Goal: Task Accomplishment & Management: Manage account settings

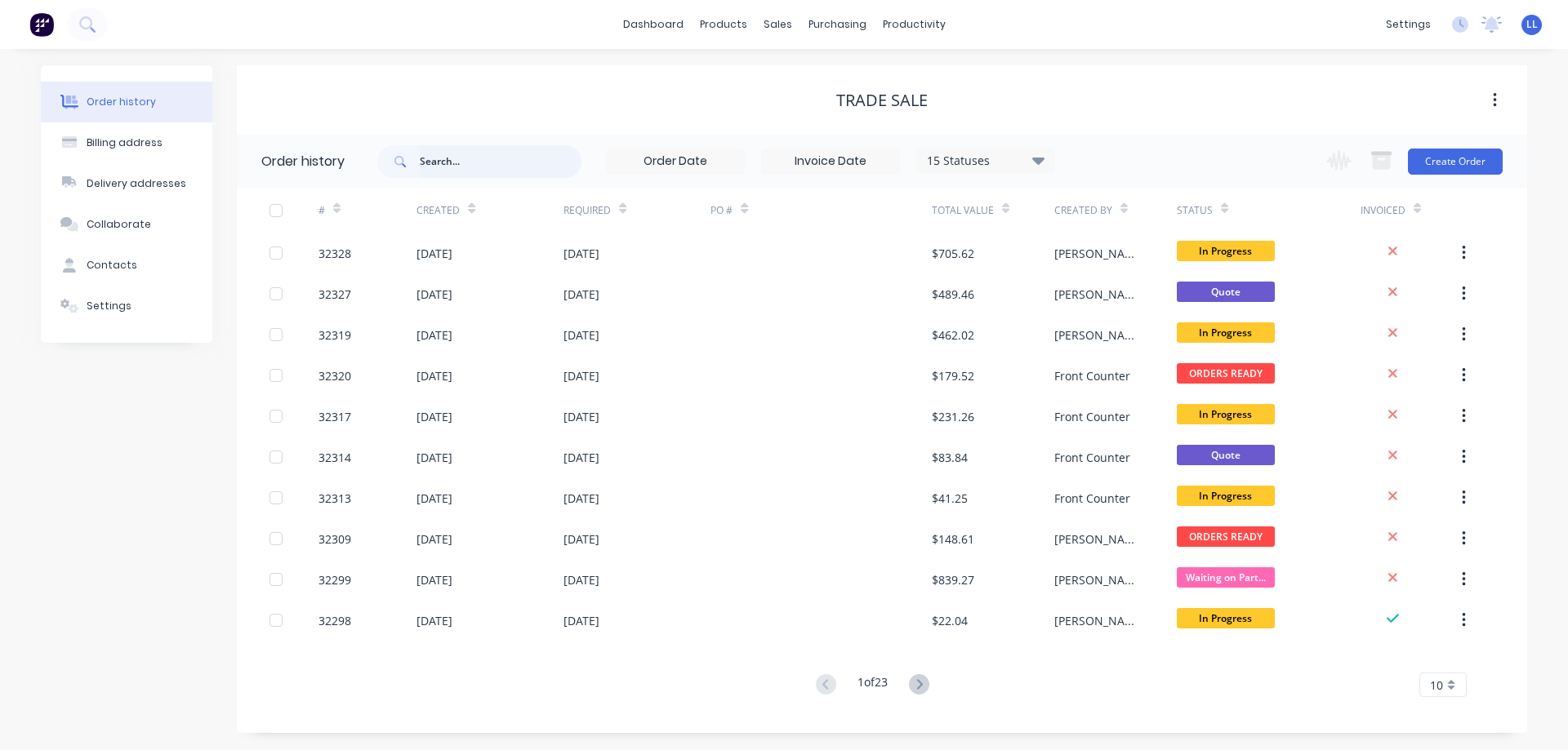
drag, startPoint x: 454, startPoint y: 166, endPoint x: 472, endPoint y: 158, distance: 19.7
click at [455, 166] on input "text" at bounding box center [500, 162] width 162 height 33
type input "32309"
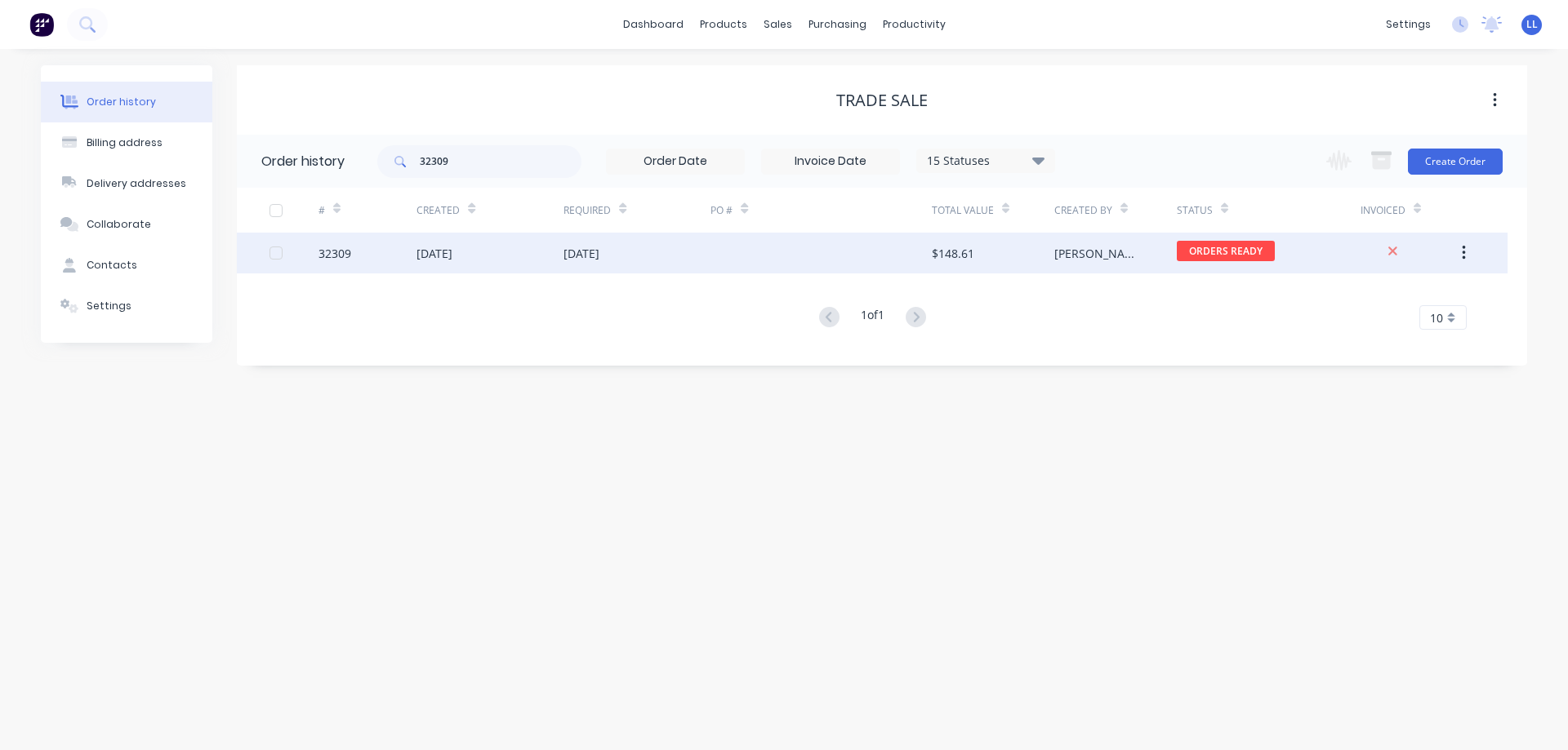
click at [916, 258] on div at bounding box center [821, 252] width 220 height 40
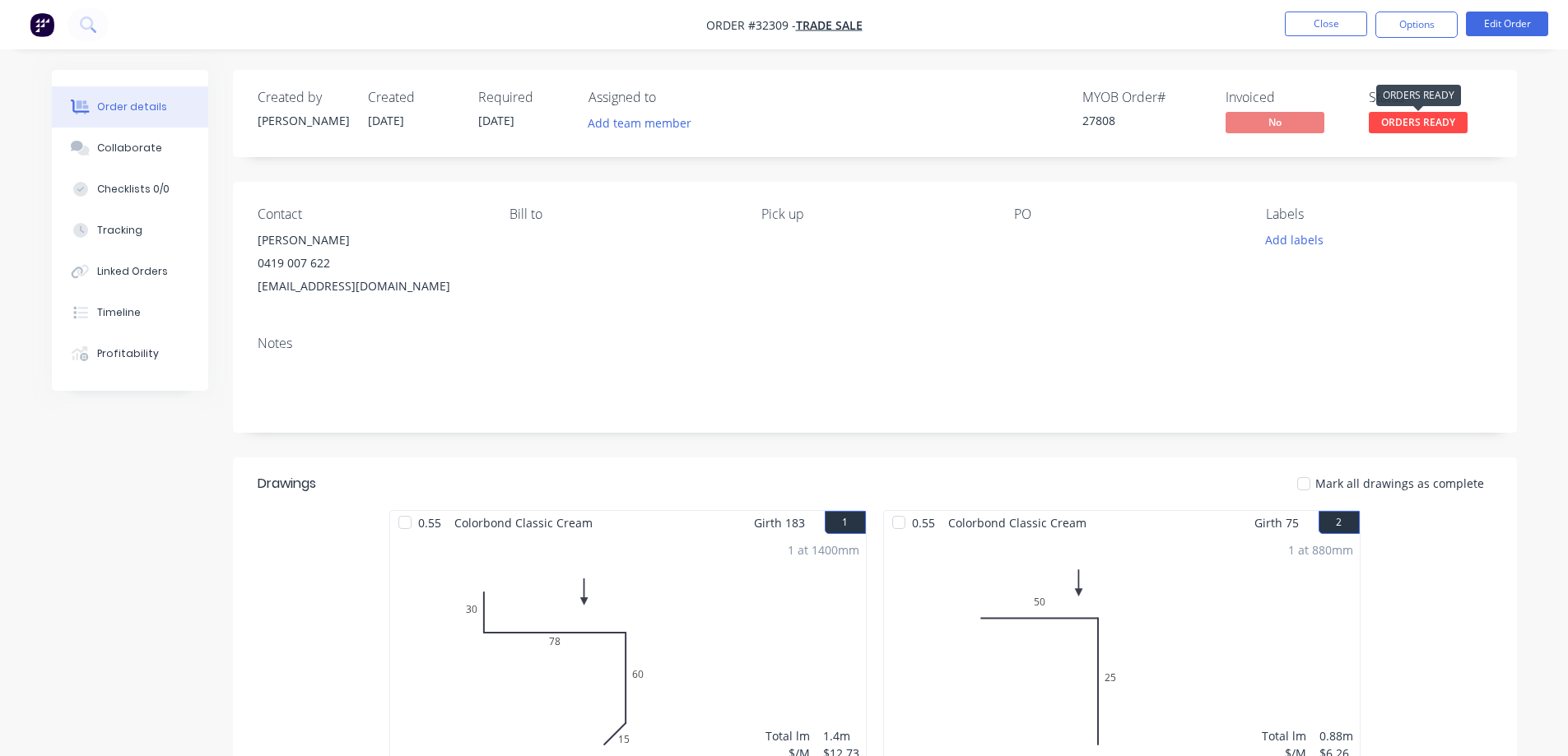
click at [1411, 121] on span "ORDERS READY" at bounding box center [1418, 122] width 99 height 20
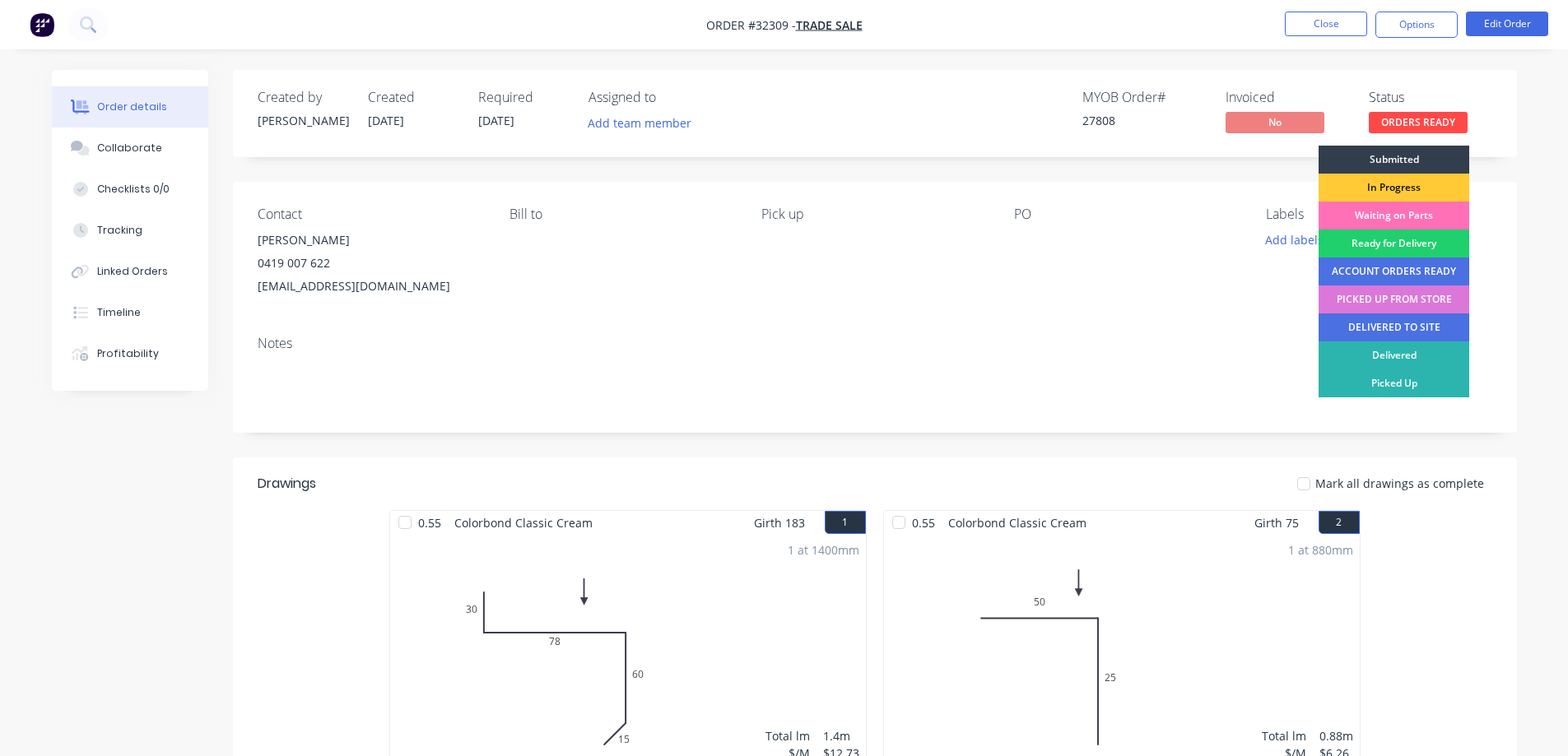
drag, startPoint x: 1395, startPoint y: 297, endPoint x: 1415, endPoint y: 156, distance: 142.4
click at [1395, 298] on div "PICKED UP FROM STORE" at bounding box center [1394, 300] width 151 height 28
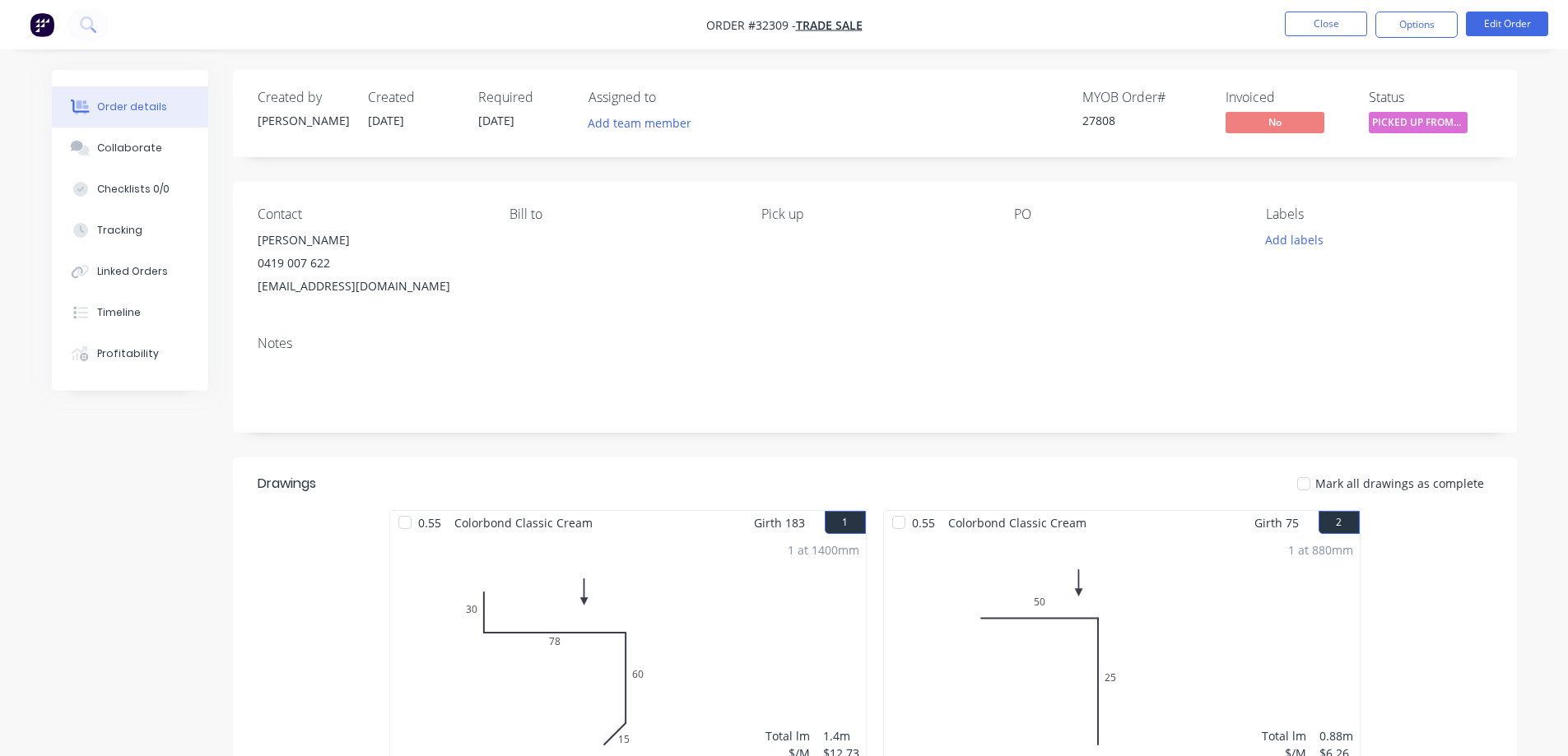
drag, startPoint x: 1424, startPoint y: 25, endPoint x: 1403, endPoint y: 45, distance: 29.0
click at [1422, 25] on button "Options" at bounding box center [1416, 24] width 82 height 26
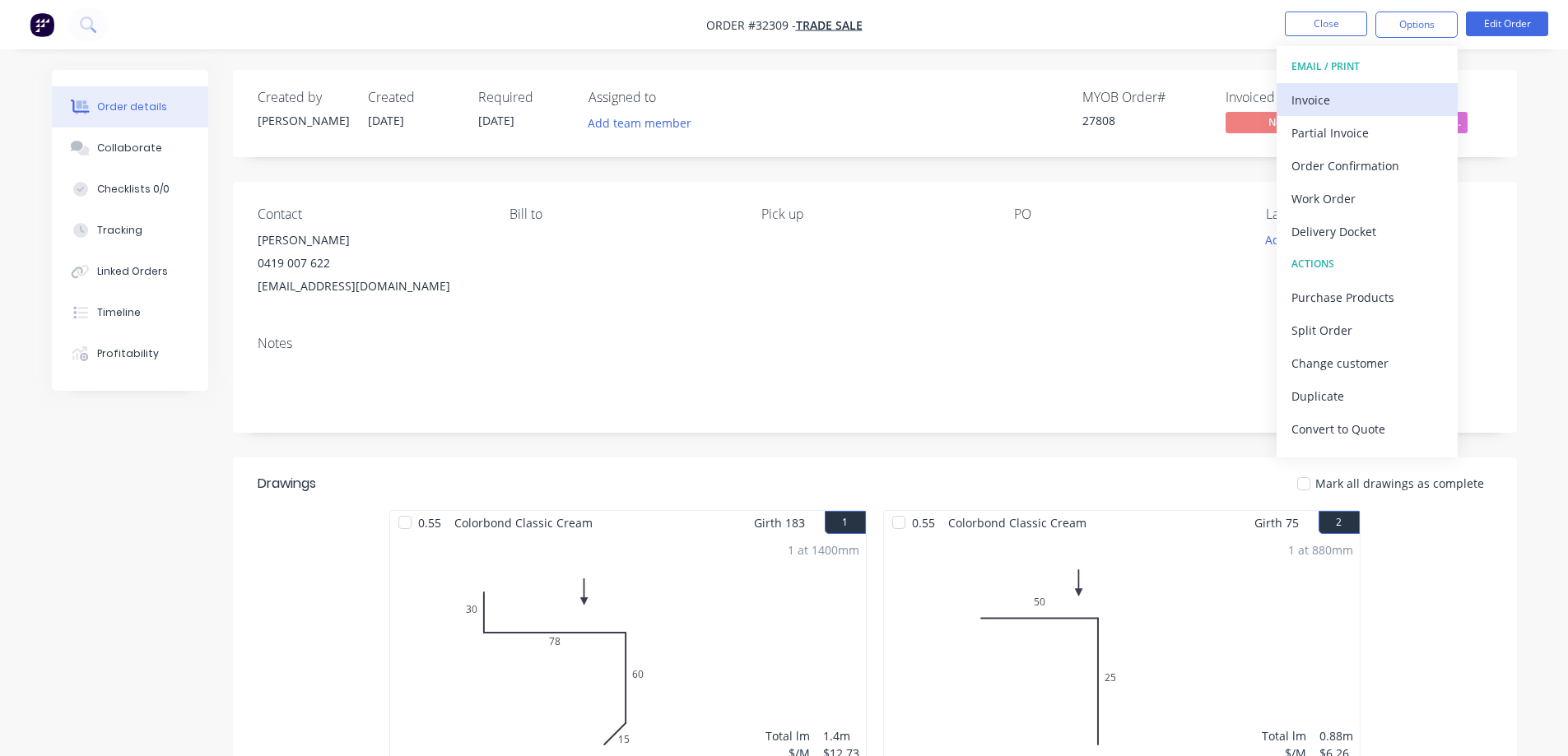
click at [1365, 95] on div "Invoice" at bounding box center [1367, 100] width 152 height 24
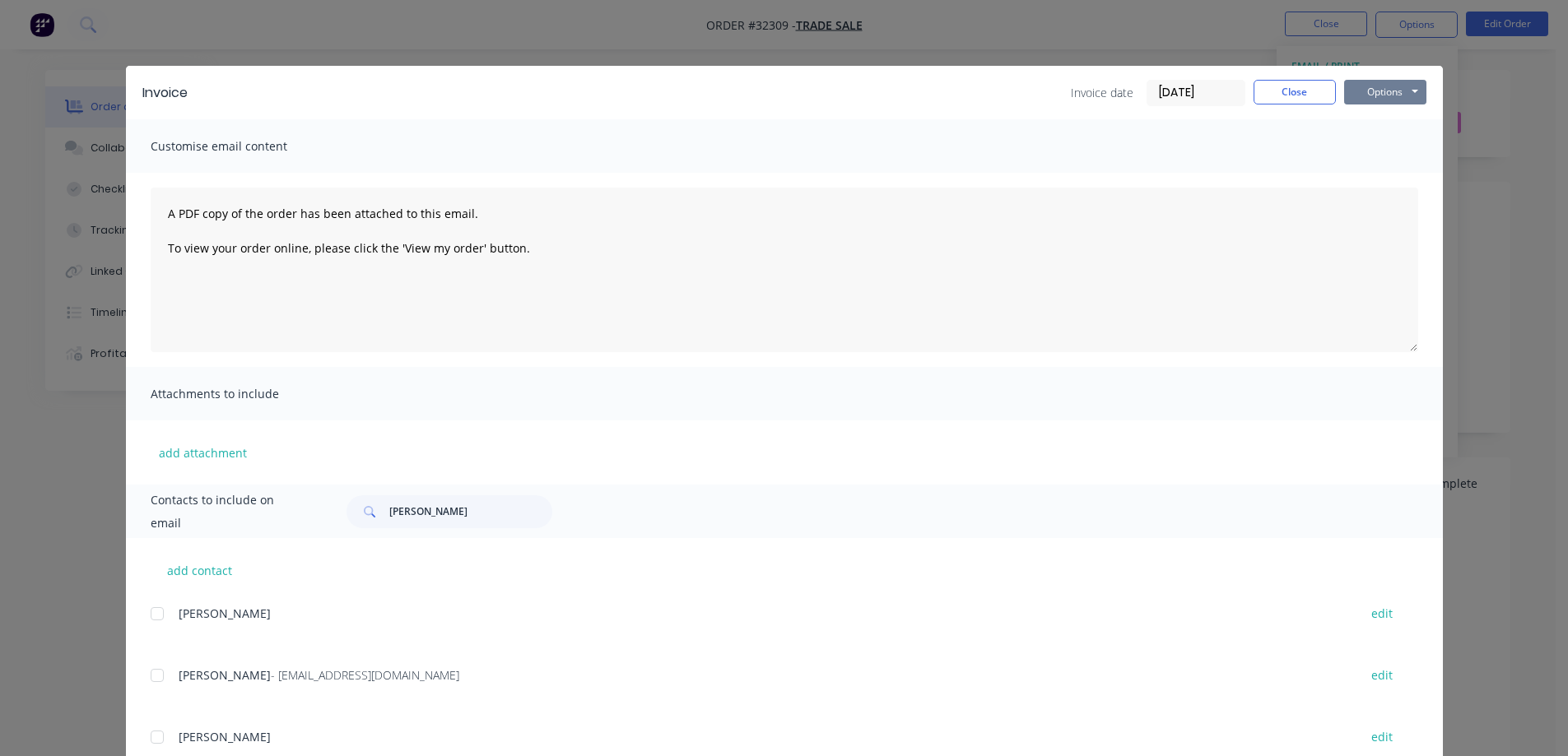
click at [1395, 96] on button "Options" at bounding box center [1385, 92] width 82 height 25
click at [1406, 155] on button "Print" at bounding box center [1397, 148] width 106 height 27
click at [1303, 95] on button "Close" at bounding box center [1295, 92] width 82 height 25
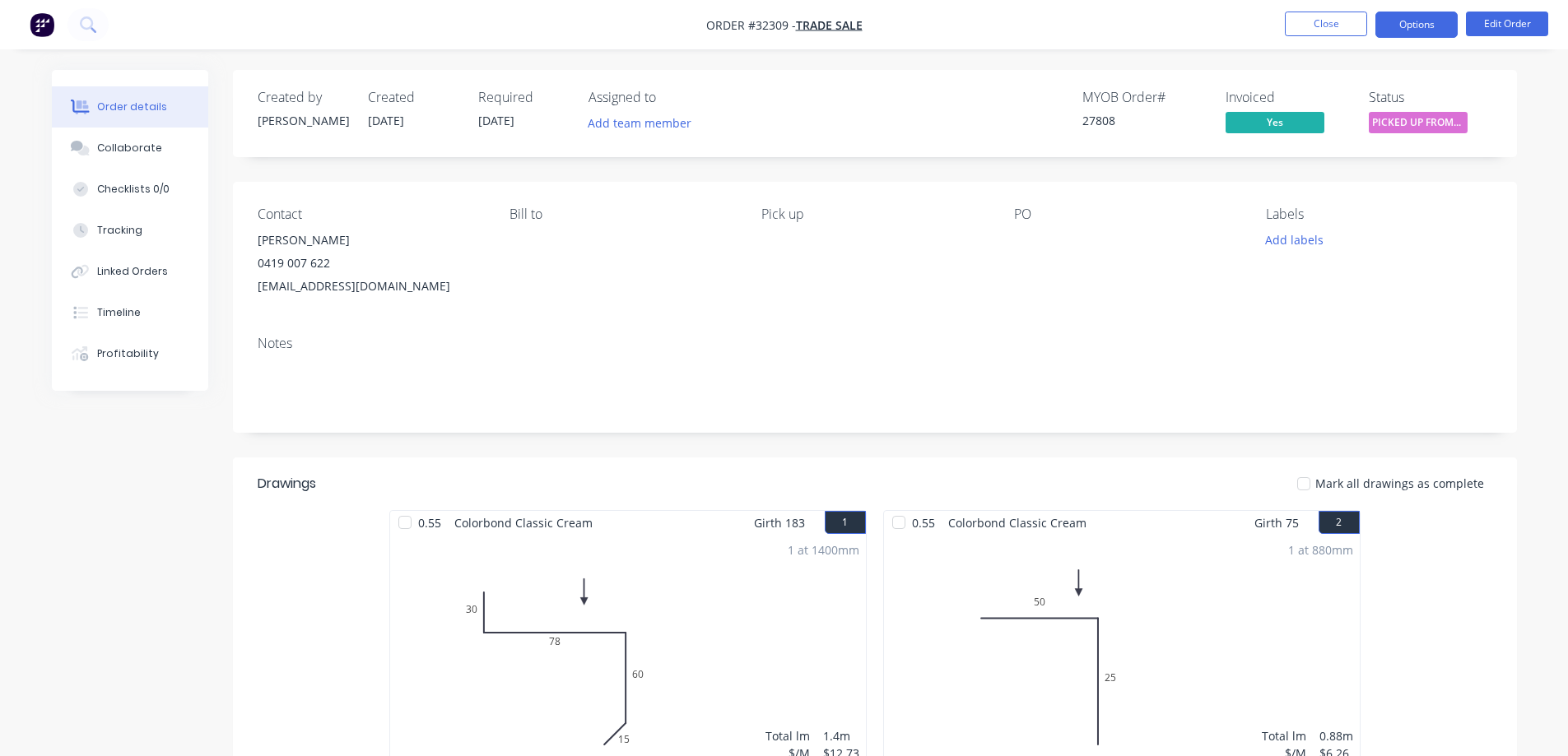
click at [1415, 30] on button "Options" at bounding box center [1416, 24] width 82 height 26
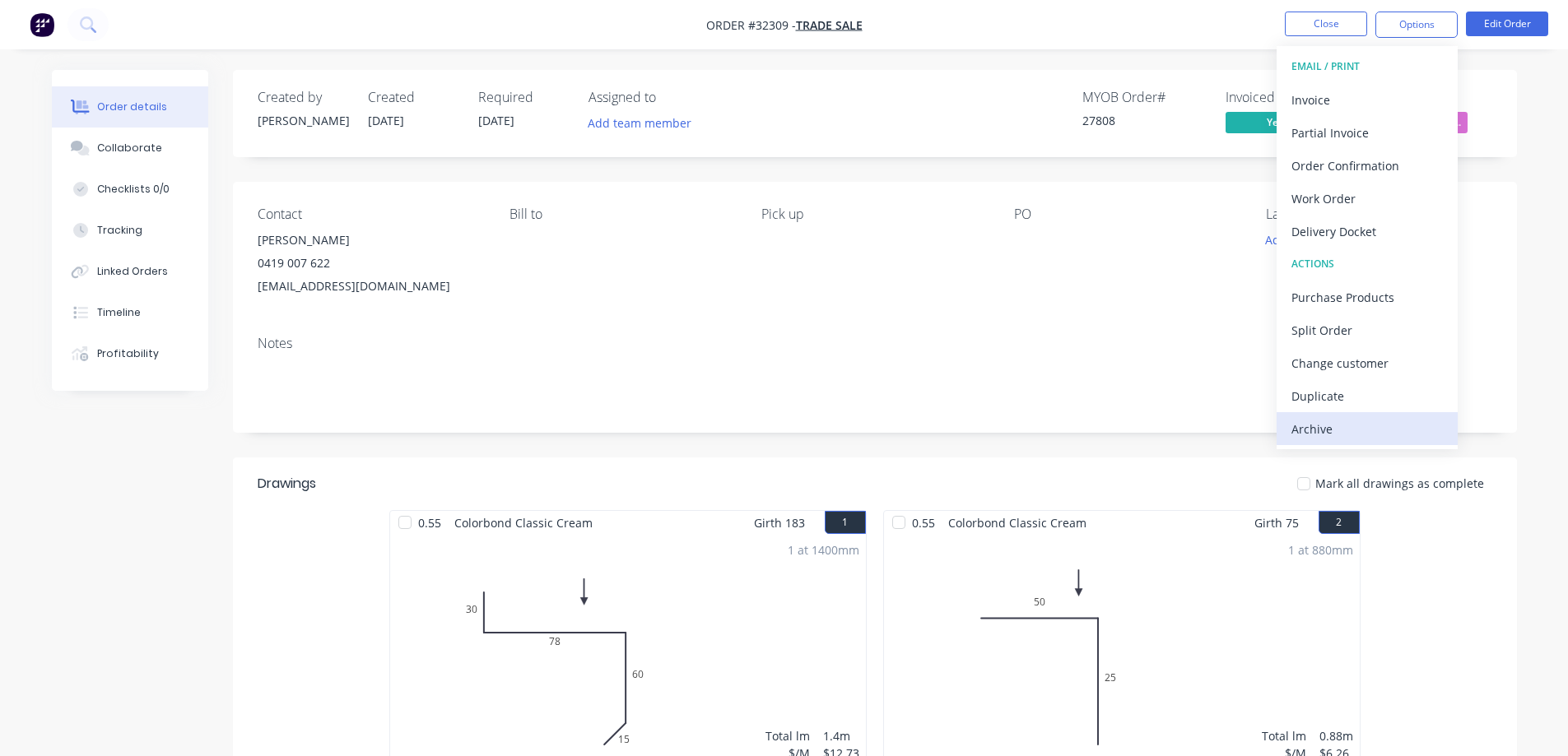
drag, startPoint x: 1351, startPoint y: 422, endPoint x: 1385, endPoint y: 92, distance: 331.7
click at [1351, 420] on div "Archive" at bounding box center [1367, 429] width 152 height 24
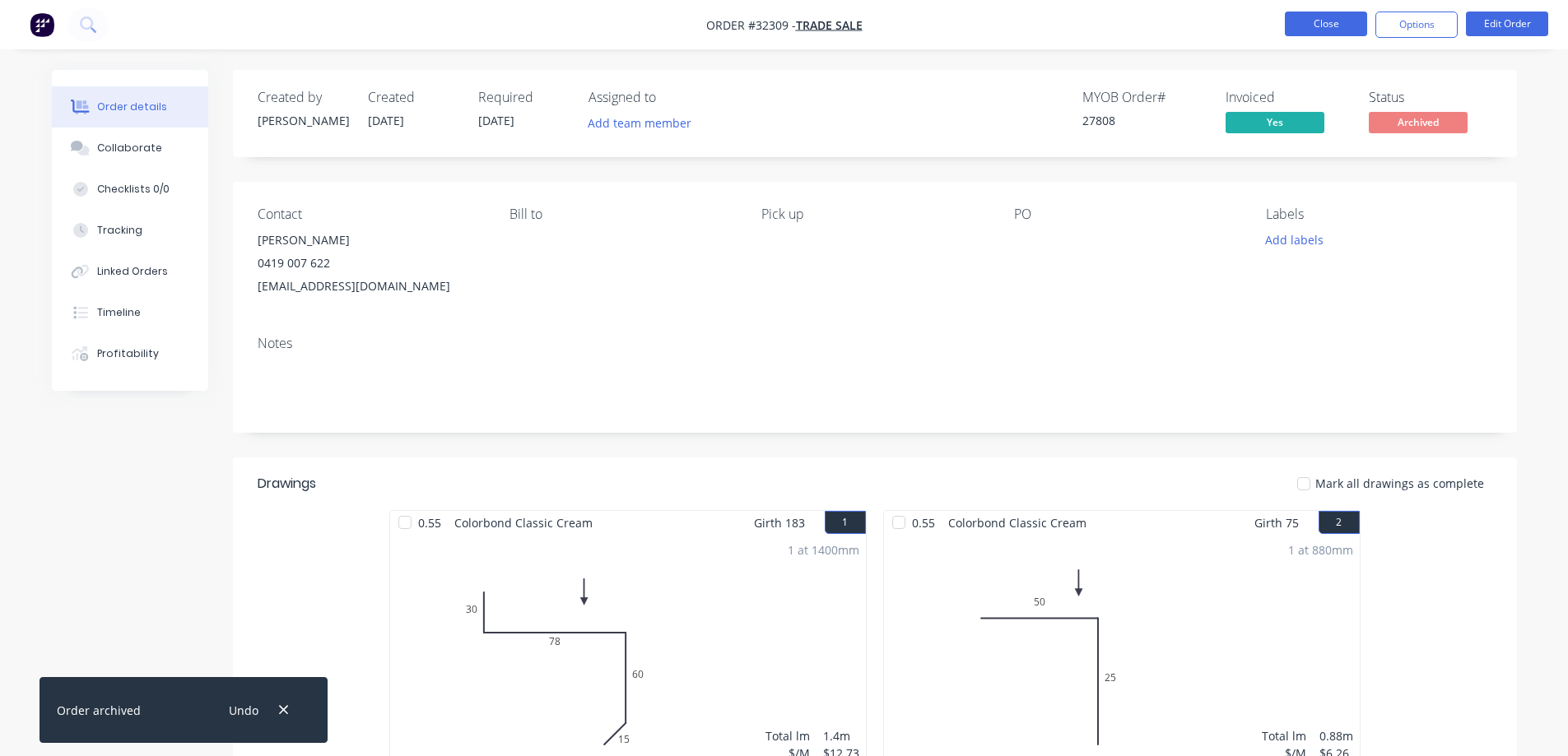
click at [1336, 25] on button "Close" at bounding box center [1325, 23] width 82 height 25
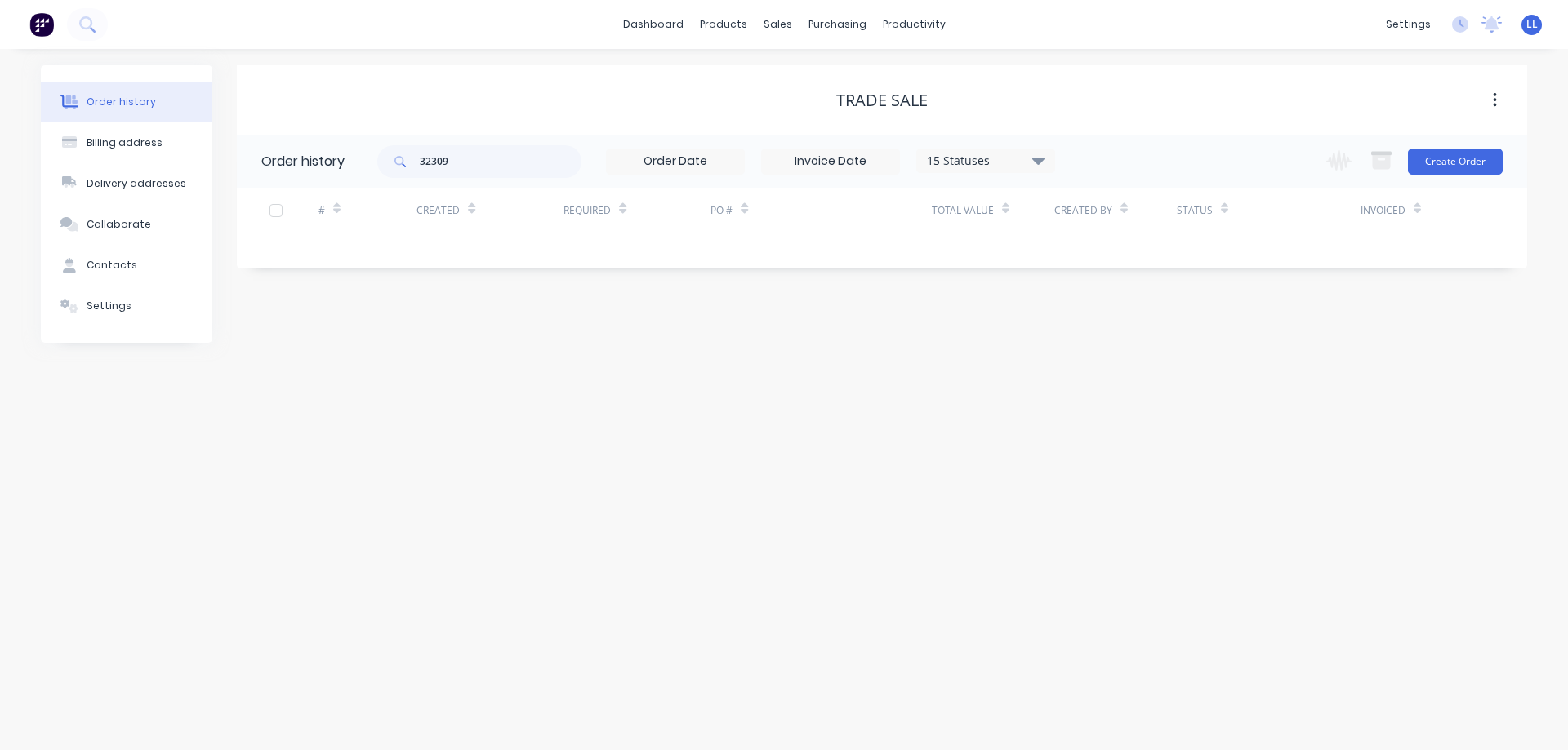
click at [45, 31] on img at bounding box center [41, 24] width 25 height 25
